Goal: Complete application form

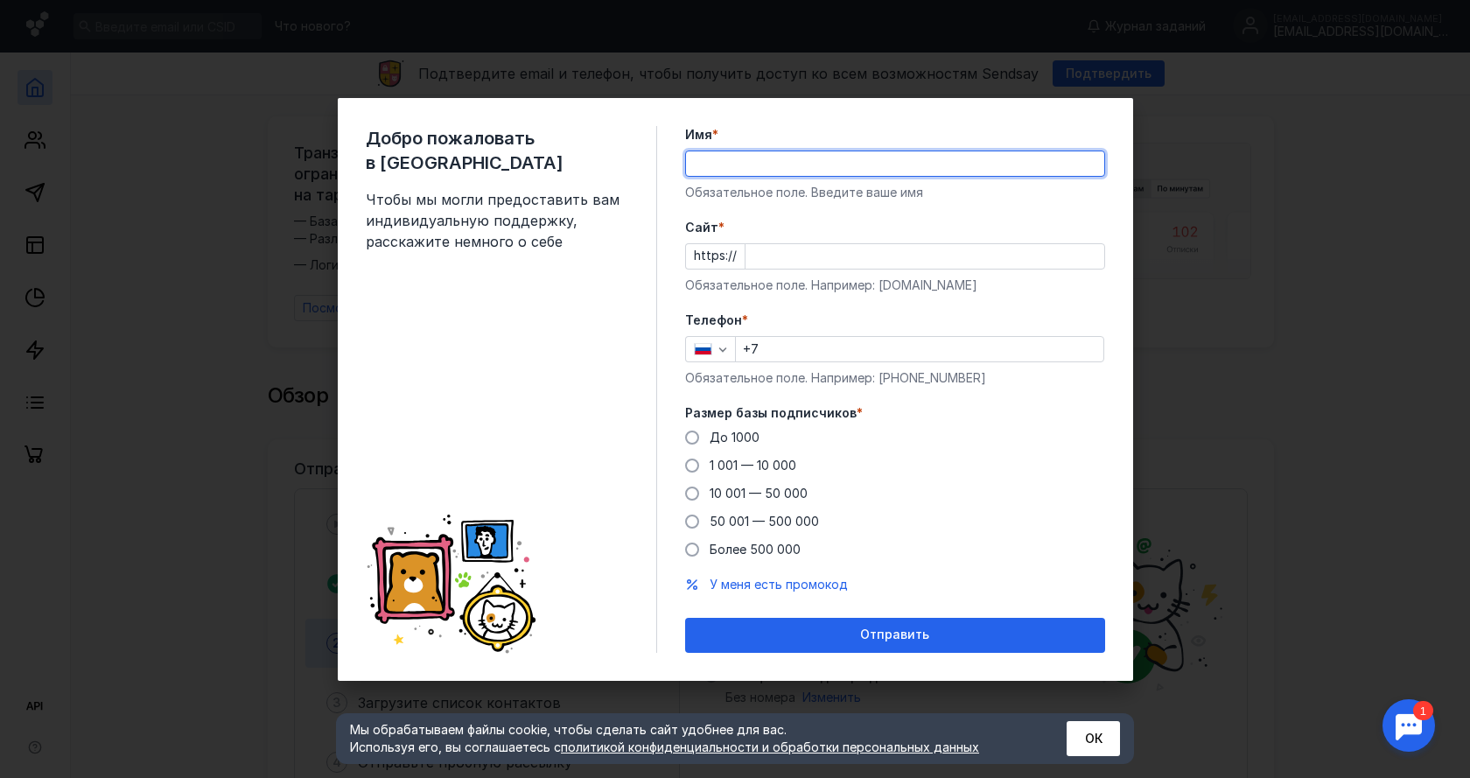
click at [801, 160] on input "Имя *" at bounding box center [895, 163] width 418 height 24
type input "Ы"
type input "SOLVADORA"
click at [779, 259] on input "Cайт *" at bounding box center [924, 256] width 359 height 24
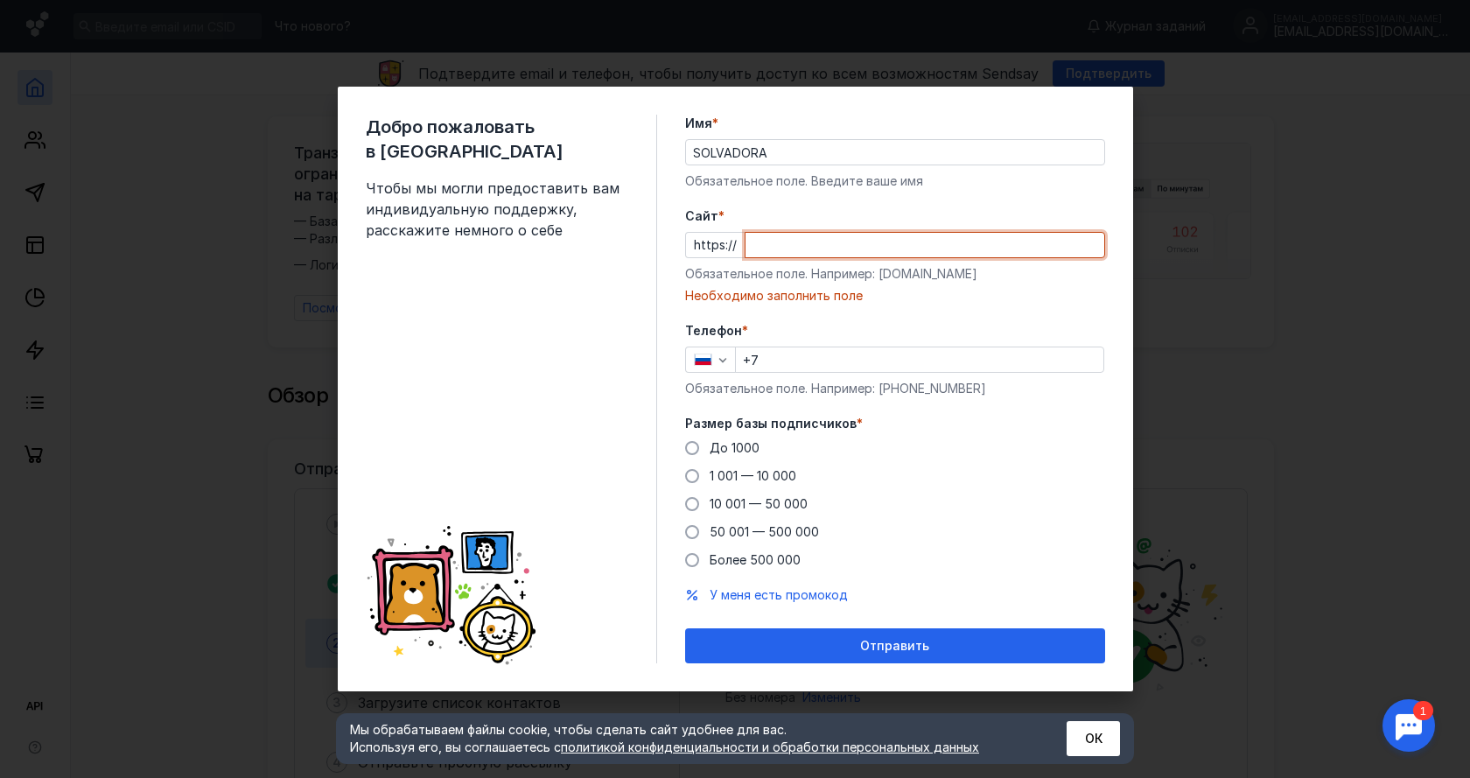
paste input "[DOMAIN_NAME]"
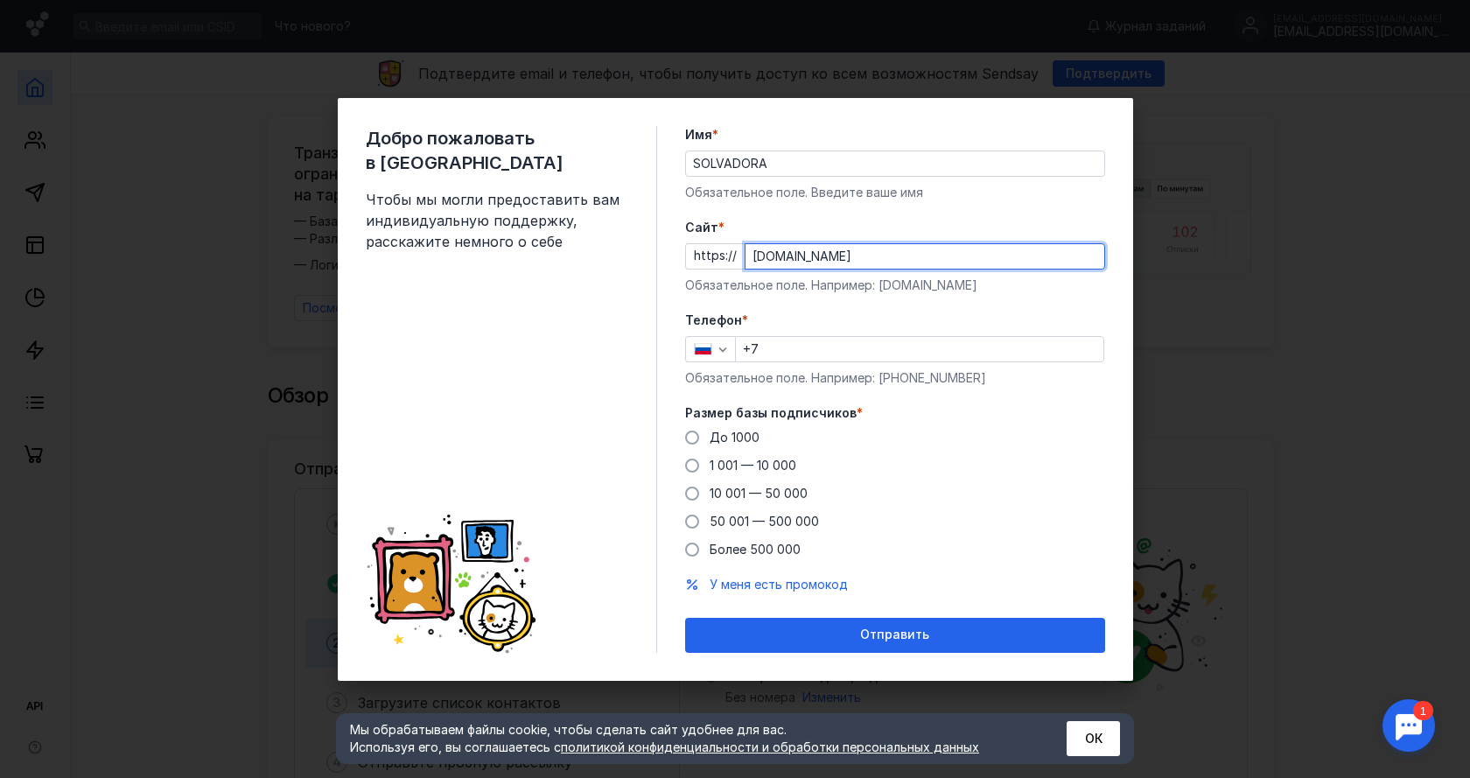
type input "[DOMAIN_NAME]"
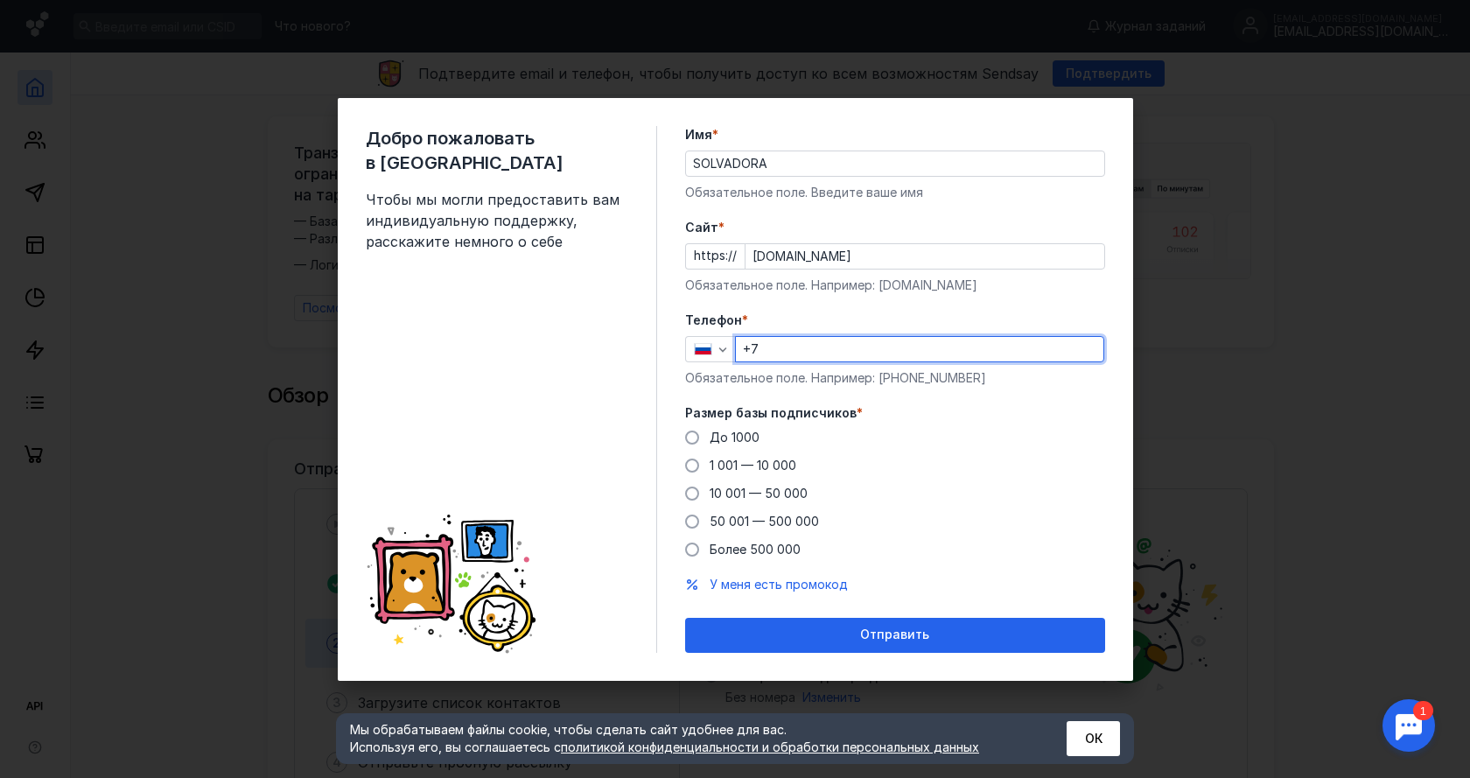
click at [802, 350] on input "+7" at bounding box center [919, 349] width 367 height 24
type input "[PHONE_NUMBER]"
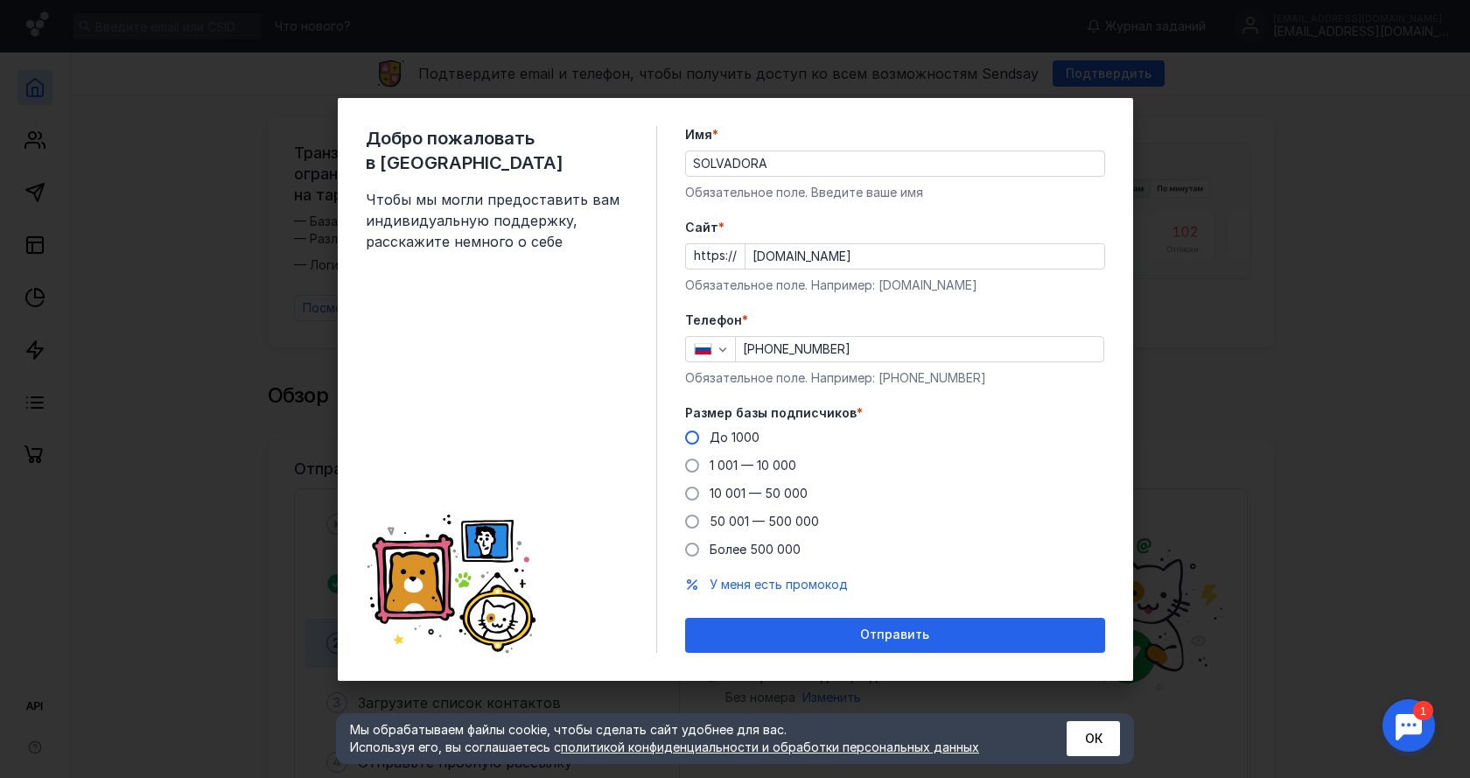
click at [696, 437] on span at bounding box center [692, 437] width 14 height 14
click at [0, 0] on input "До 1000" at bounding box center [0, 0] width 0 height 0
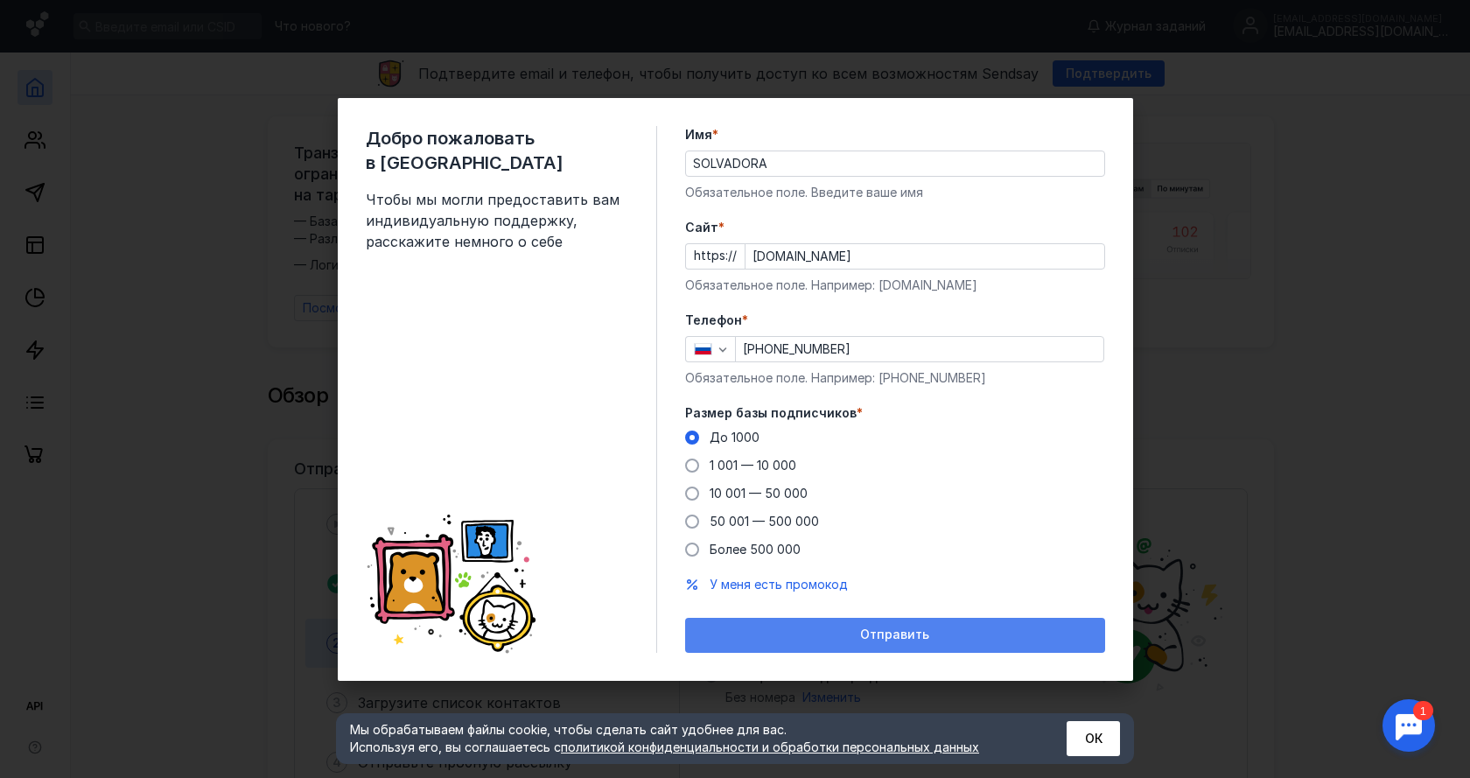
click at [820, 647] on div "Отправить" at bounding box center [895, 635] width 420 height 35
